Goal: Task Accomplishment & Management: Complete application form

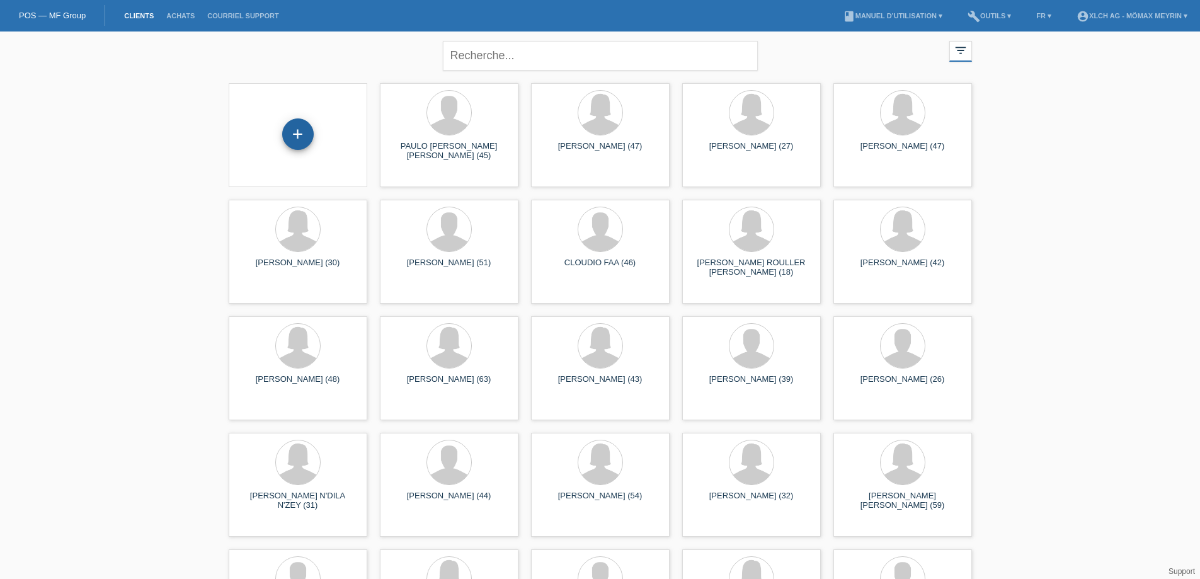
click at [301, 129] on div "+" at bounding box center [298, 134] width 32 height 32
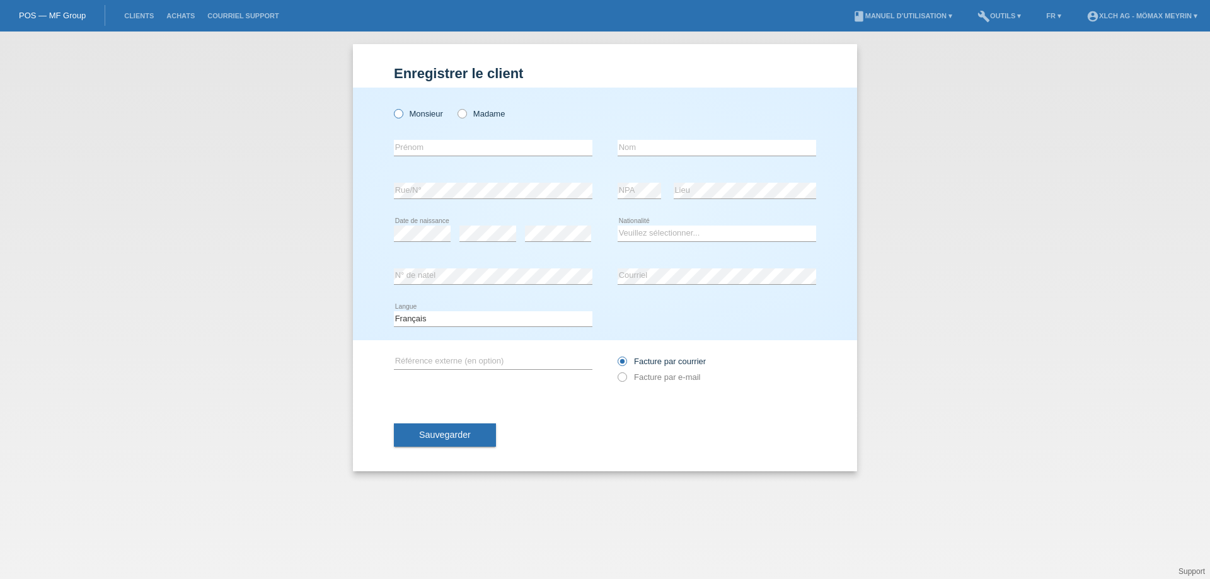
click at [392, 107] on icon at bounding box center [392, 107] width 0 height 0
click at [398, 112] on input "Monsieur" at bounding box center [398, 113] width 8 height 8
radio input "true"
click at [408, 140] on input "text" at bounding box center [493, 148] width 199 height 16
click at [647, 154] on input "text" at bounding box center [717, 148] width 199 height 16
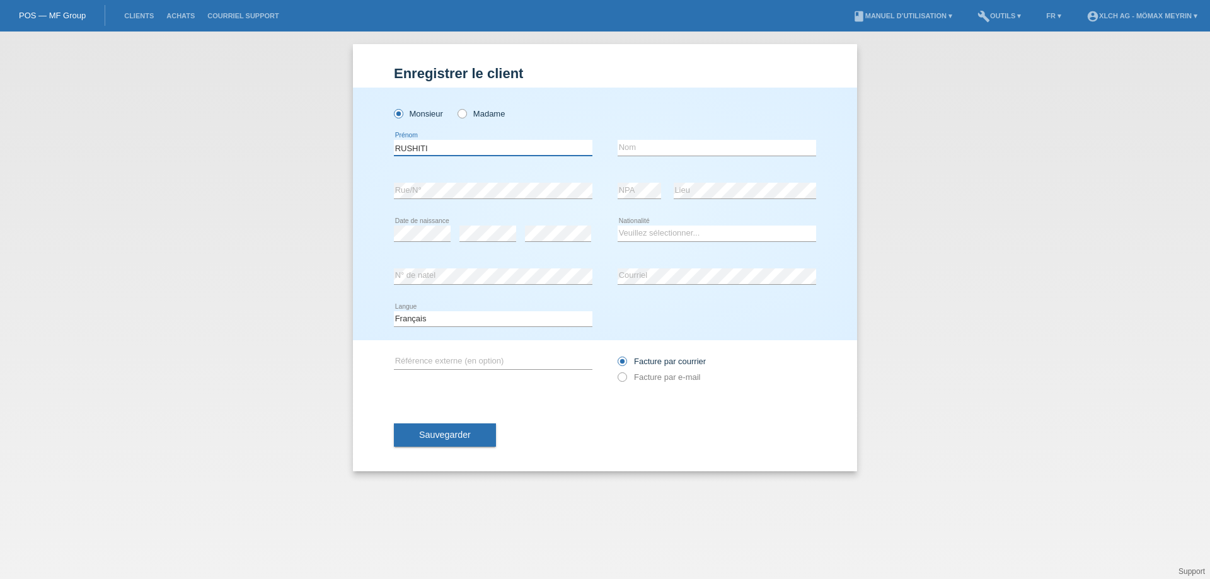
drag, startPoint x: 441, startPoint y: 151, endPoint x: 257, endPoint y: 126, distance: 185.6
click at [257, 126] on div "Enregistrer le client Enregistrer le client Enregistrer le client Monsieur Mada…" at bounding box center [605, 306] width 1210 height 548
type input "MUSA"
click at [632, 146] on input "text" at bounding box center [717, 148] width 199 height 16
type input "RUSHITI"
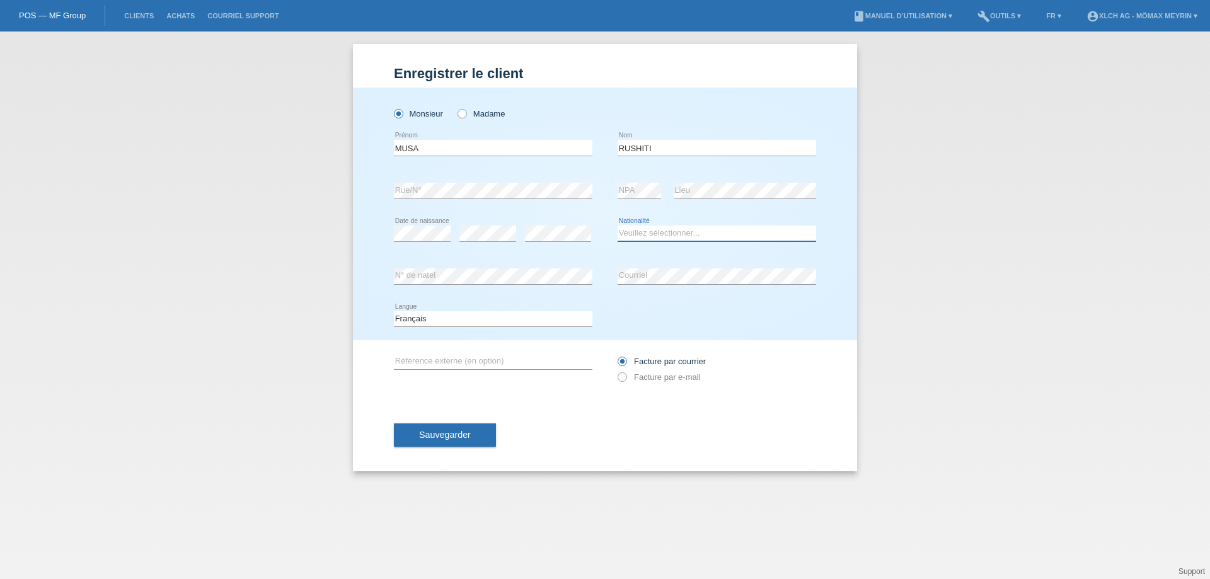
click at [640, 237] on select "Veuillez sélectionner... Suisse Allemagne Autriche Liechtenstein ------------ A…" at bounding box center [717, 233] width 199 height 15
select select "MK"
click at [618, 226] on select "Veuillez sélectionner... Suisse Allemagne Autriche Liechtenstein ------------ A…" at bounding box center [717, 233] width 199 height 15
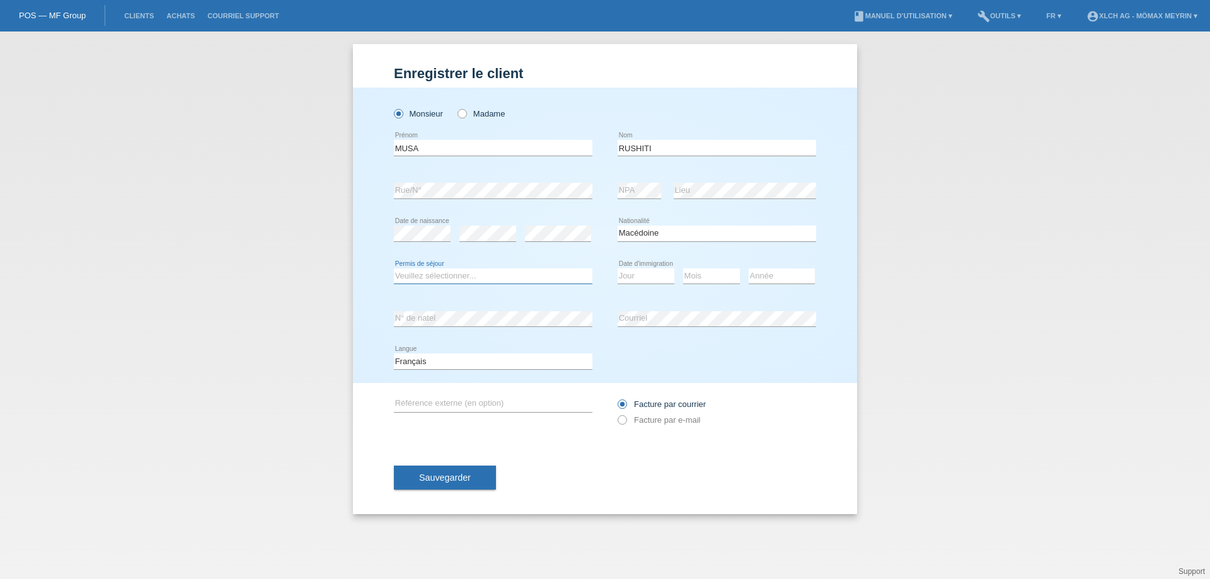
click at [519, 275] on select "Veuillez sélectionner... C B B - Statut de réfugié Autre" at bounding box center [493, 275] width 199 height 15
select select "B"
click at [394, 268] on select "Veuillez sélectionner... C B B - Statut de réfugié Autre" at bounding box center [493, 275] width 199 height 15
click at [652, 278] on select "Jour 01 02 03 04 05 06 07 08 09 10 11" at bounding box center [646, 275] width 57 height 15
select select "06"
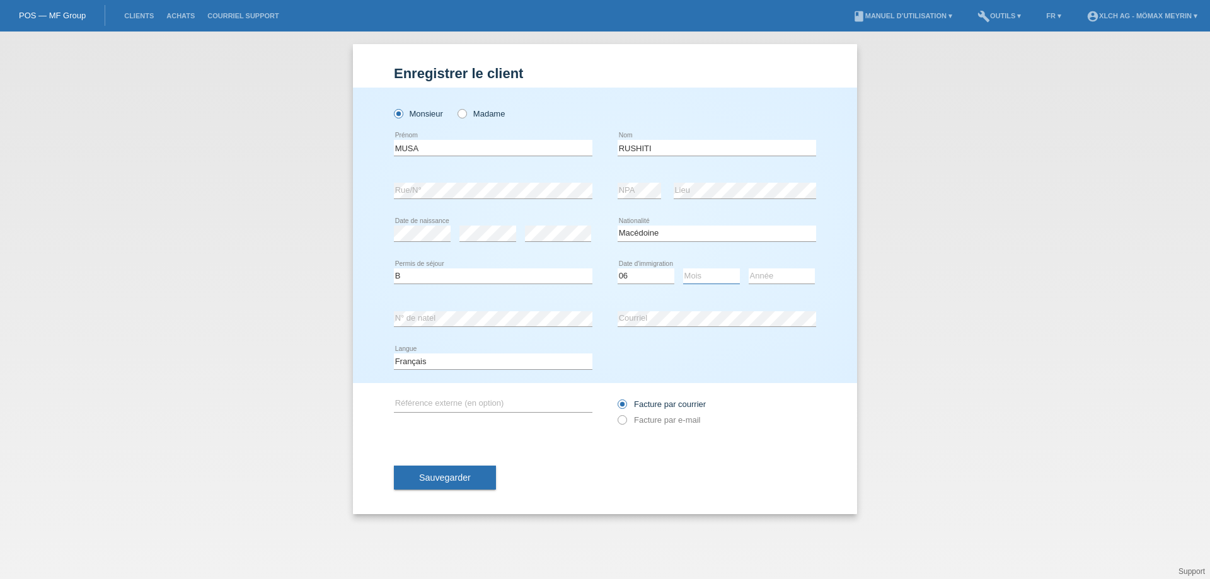
click at [702, 280] on select "Mois 01 02 03 04 05 06 07 08 09 10 11" at bounding box center [711, 275] width 57 height 15
select select "06"
click at [771, 275] on select "Année 2025 2024 2023 2022 2021 2020 2019 2018 2017 2016 2015 2014 2013 2012 201…" at bounding box center [782, 275] width 66 height 15
select select "2017"
click at [440, 470] on button "Sauvegarder" at bounding box center [445, 478] width 102 height 24
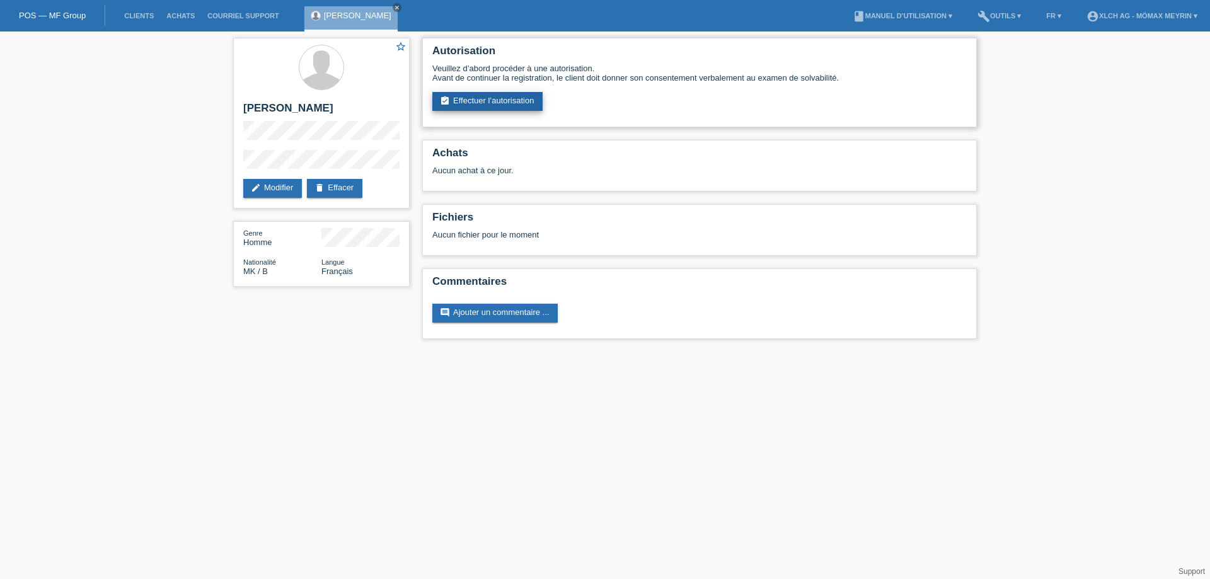
click at [492, 98] on link "assignment_turned_in Effectuer l’autorisation" at bounding box center [487, 101] width 110 height 19
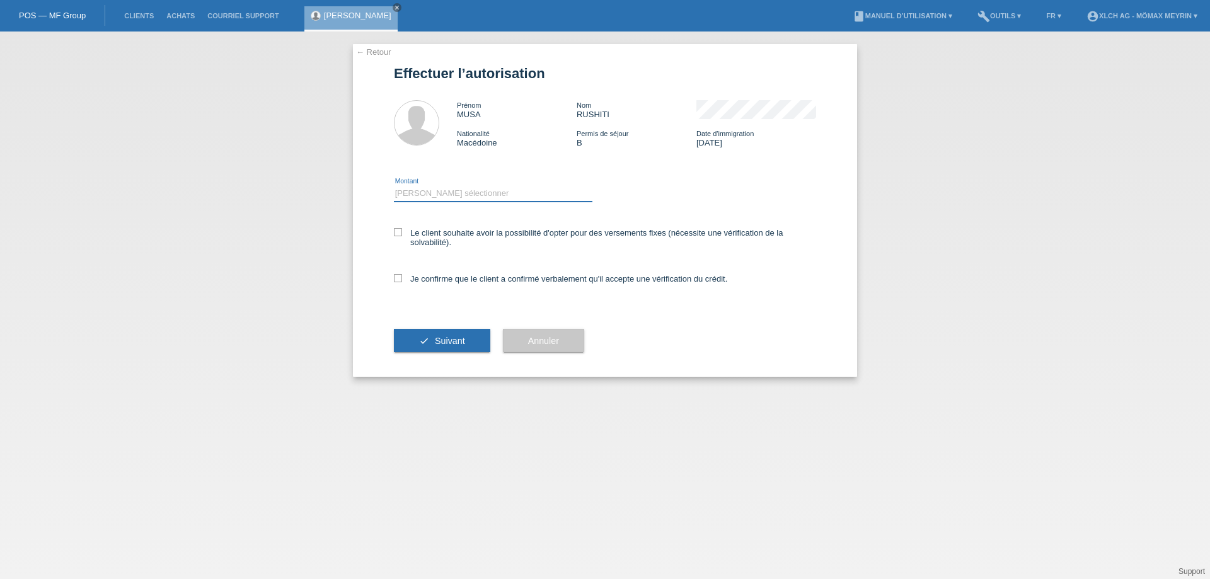
click at [456, 194] on select "Veuillez sélectionner CHF 1.00 - CHF 499.00 CHF 500.00 - CHF 1'999.00 CHF 2'000…" at bounding box center [493, 193] width 199 height 15
click at [476, 193] on select "Veuillez sélectionner CHF 1.00 - CHF 499.00 CHF 500.00 - CHF 1'999.00 CHF 2'000…" at bounding box center [493, 193] width 199 height 15
select select "2"
click at [394, 186] on select "Veuillez sélectionner CHF 1.00 - CHF 499.00 CHF 500.00 - CHF 1'999.00 CHF 2'000…" at bounding box center [493, 193] width 199 height 15
click at [400, 232] on icon at bounding box center [398, 232] width 8 height 8
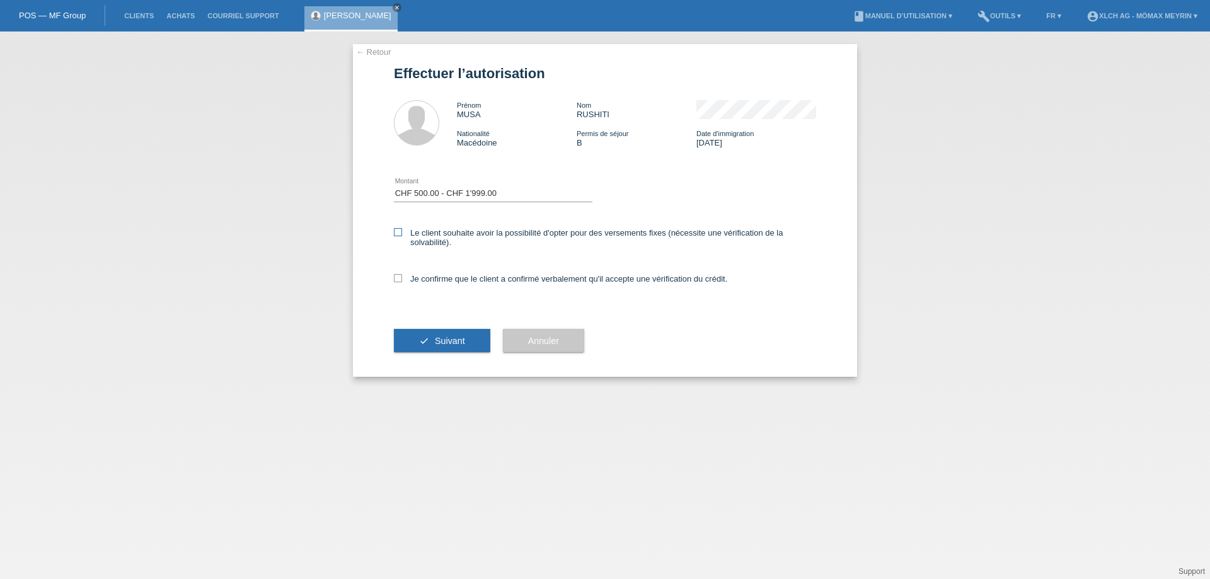
click at [400, 232] on input "Le client souhaite avoir la possibilité d'opter pour des versements fixes (néce…" at bounding box center [398, 232] width 8 height 8
checkbox input "true"
click at [402, 276] on label "Je confirme que le client a confirmé verbalement qu'il accepte une vérification…" at bounding box center [560, 278] width 333 height 9
click at [402, 276] on input "Je confirme que le client a confirmé verbalement qu'il accepte une vérification…" at bounding box center [398, 278] width 8 height 8
checkbox input "true"
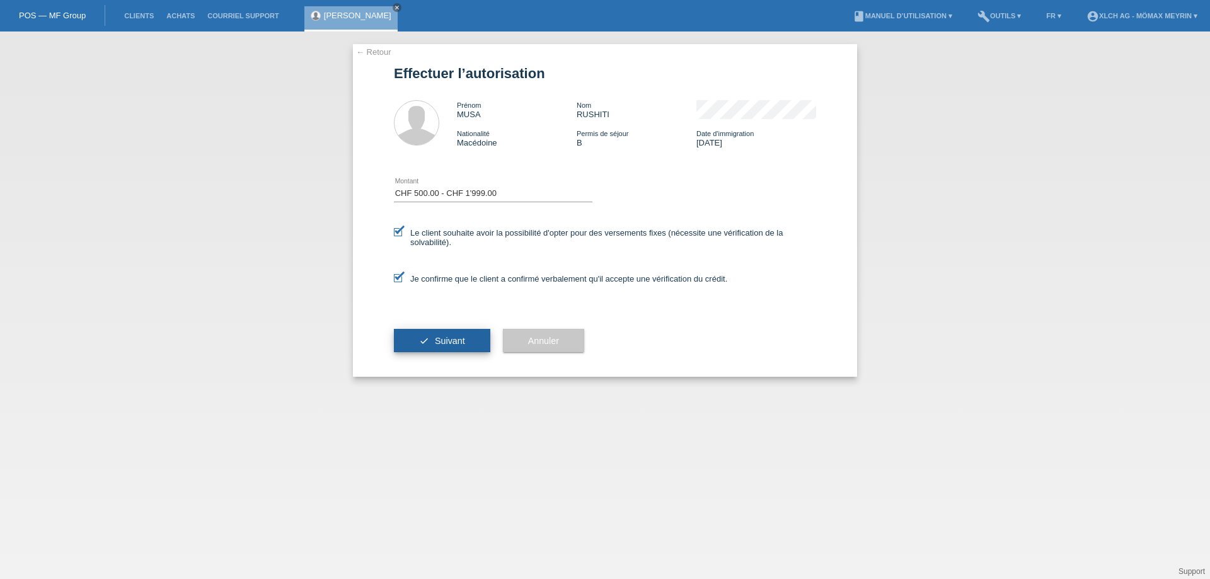
click at [397, 336] on button "check Suivant" at bounding box center [442, 341] width 96 height 24
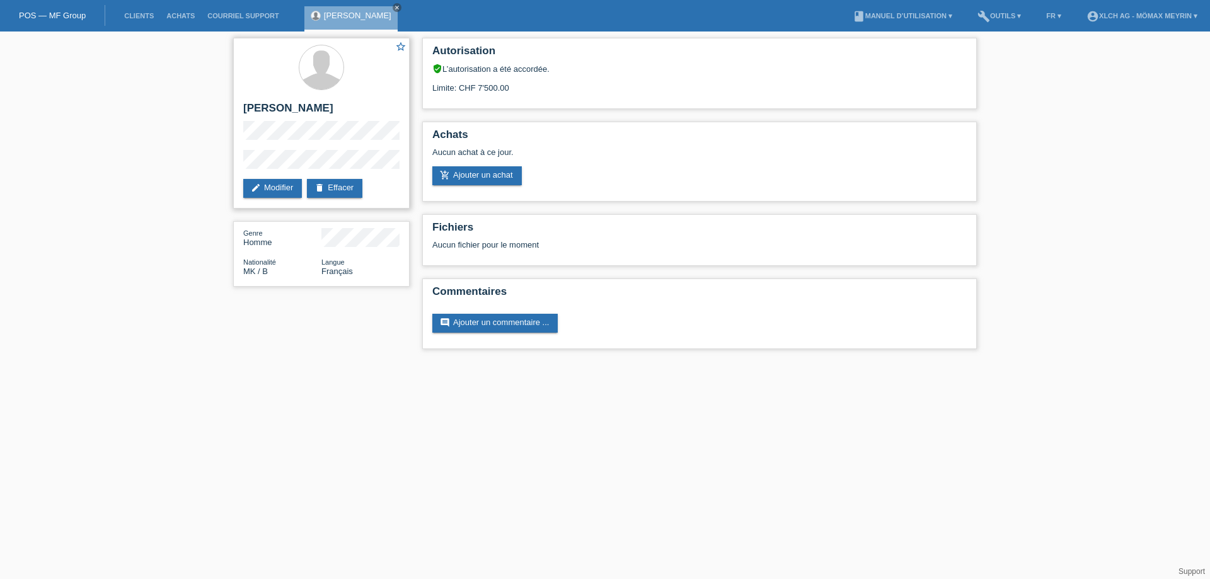
drag, startPoint x: 331, startPoint y: 147, endPoint x: 324, endPoint y: 148, distance: 7.0
click at [327, 147] on div "star_border [PERSON_NAME] edit Modifier delete Effacer" at bounding box center [321, 123] width 176 height 171
click at [243, 168] on div "star_border [PERSON_NAME] edit Modifier delete Effacer" at bounding box center [321, 123] width 176 height 171
click at [352, 190] on link "delete Effacer" at bounding box center [334, 188] width 55 height 19
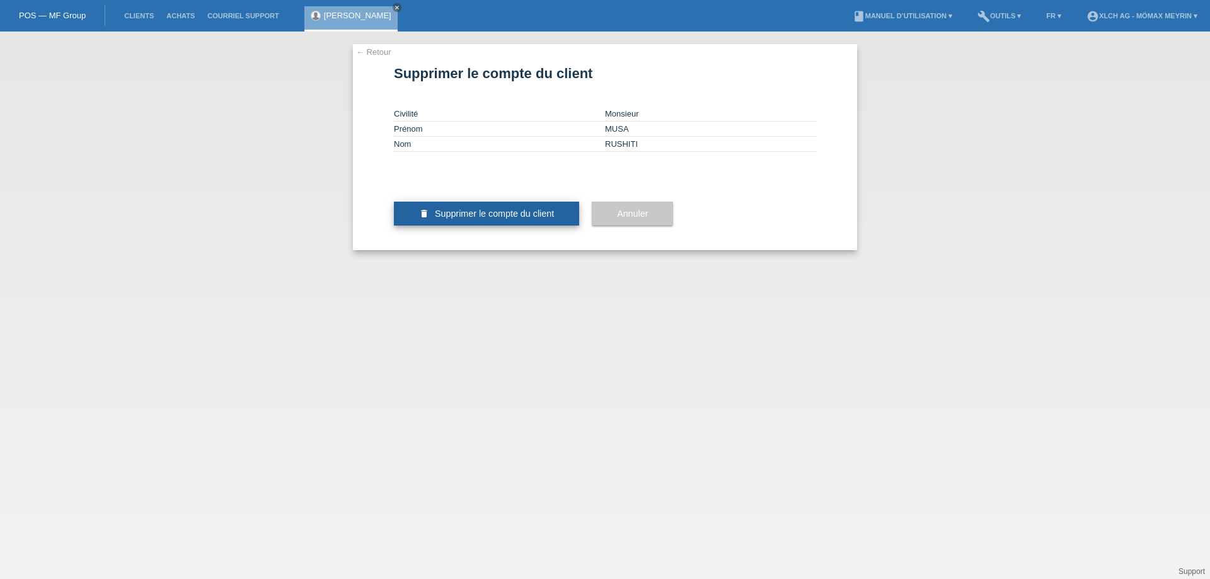
click at [428, 219] on icon "delete" at bounding box center [424, 214] width 10 height 10
